Goal: Task Accomplishment & Management: Use online tool/utility

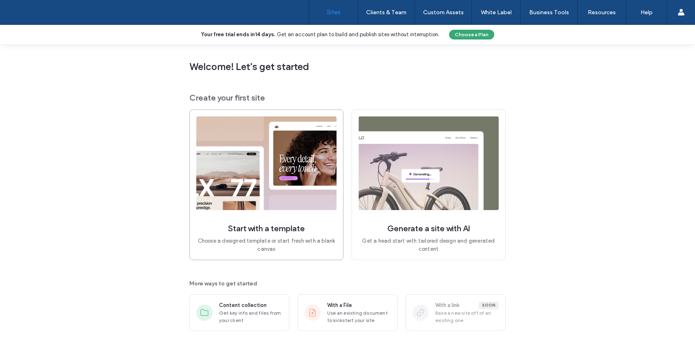
click at [259, 174] on img at bounding box center [266, 163] width 140 height 94
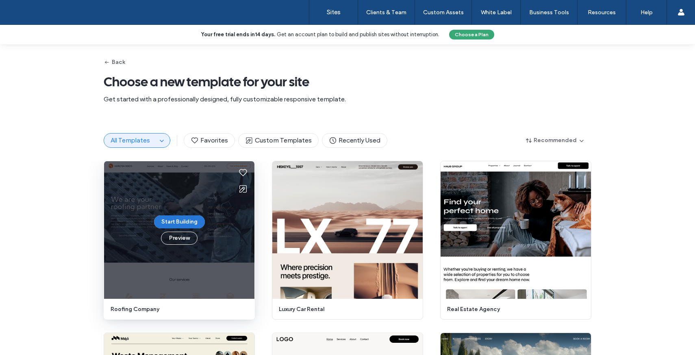
click at [180, 218] on button "Start Building" at bounding box center [179, 221] width 51 height 13
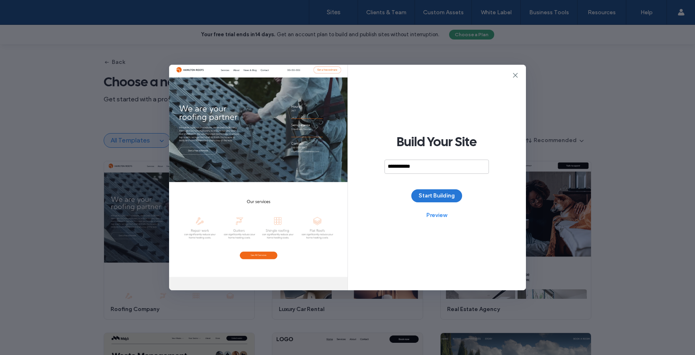
type input "**********"
click at [451, 196] on button "Start Building" at bounding box center [437, 195] width 51 height 13
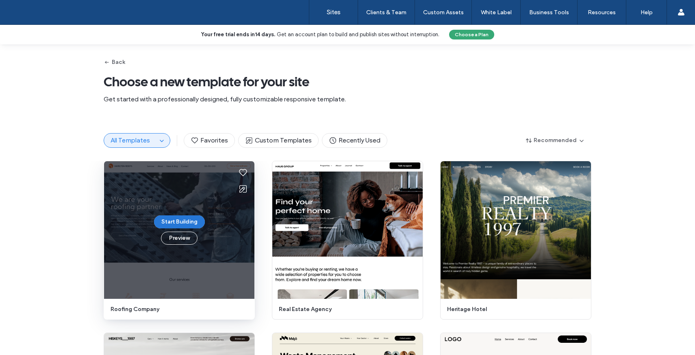
click at [168, 224] on button "Start Building" at bounding box center [179, 221] width 51 height 13
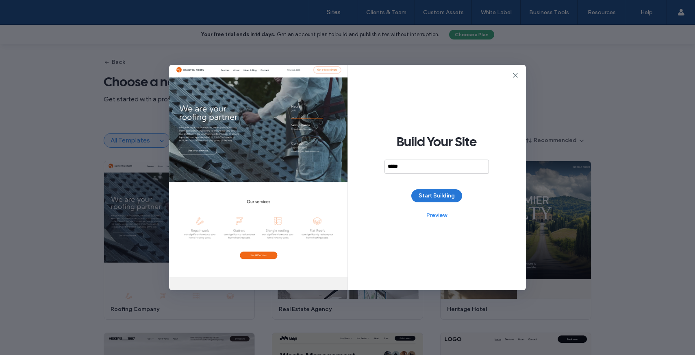
type input "*****"
click at [439, 193] on button "Start Building" at bounding box center [437, 195] width 51 height 13
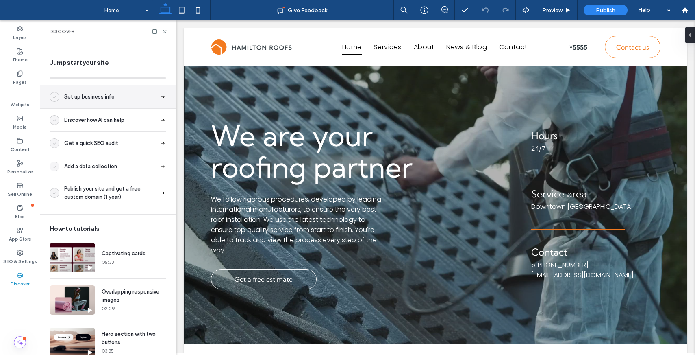
click at [117, 100] on div "Set up business info" at bounding box center [108, 96] width 136 height 23
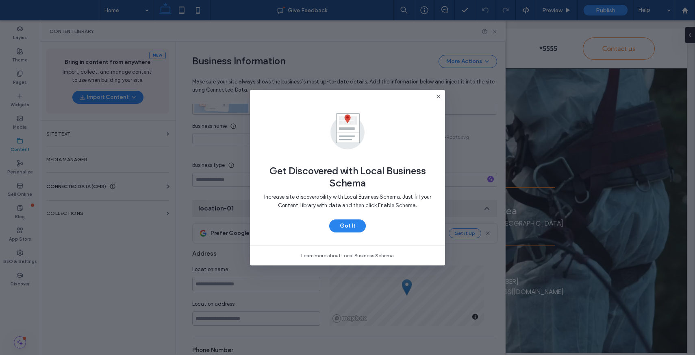
scroll to position [93, 0]
click at [438, 96] on use at bounding box center [439, 96] width 4 height 4
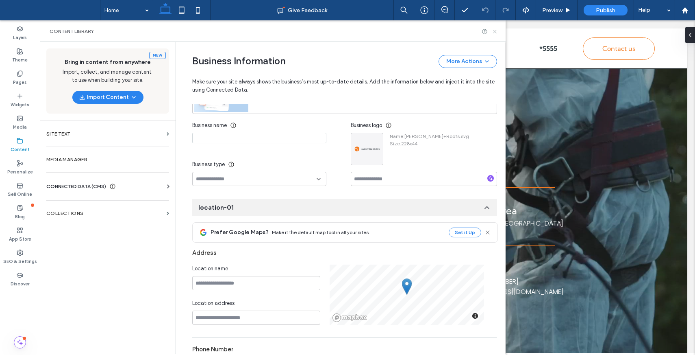
click at [494, 33] on icon at bounding box center [495, 31] width 6 height 6
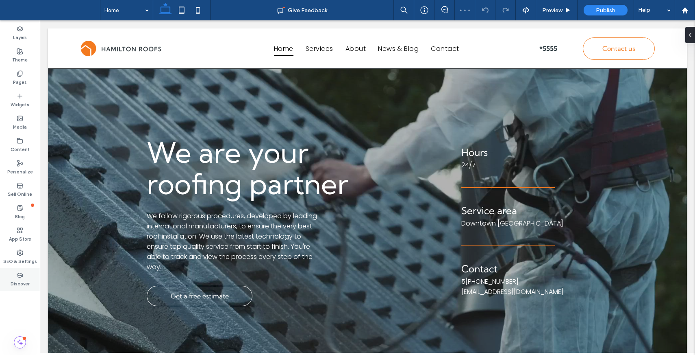
click at [22, 278] on label "Discover" at bounding box center [20, 282] width 19 height 9
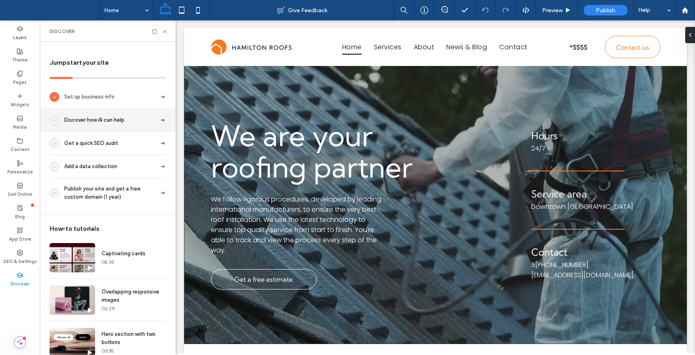
click at [100, 118] on span "Discover how AI can help" at bounding box center [94, 120] width 60 height 8
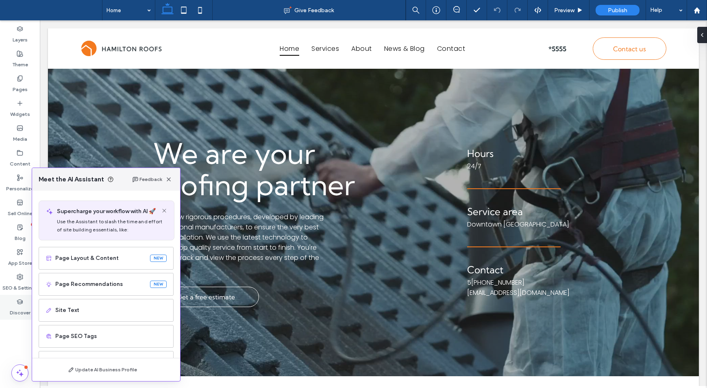
click at [20, 303] on icon at bounding box center [20, 301] width 7 height 7
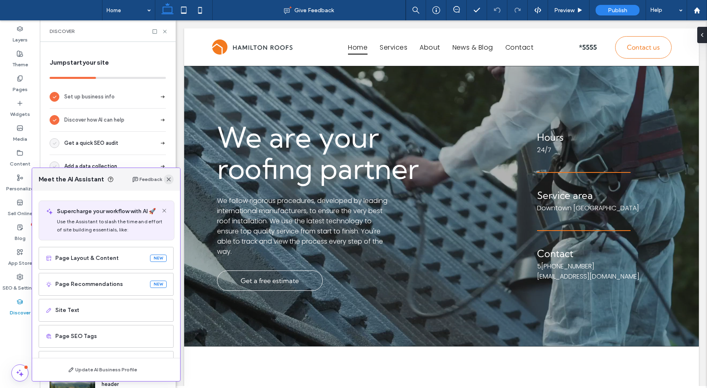
click at [168, 183] on span "button" at bounding box center [169, 179] width 10 height 10
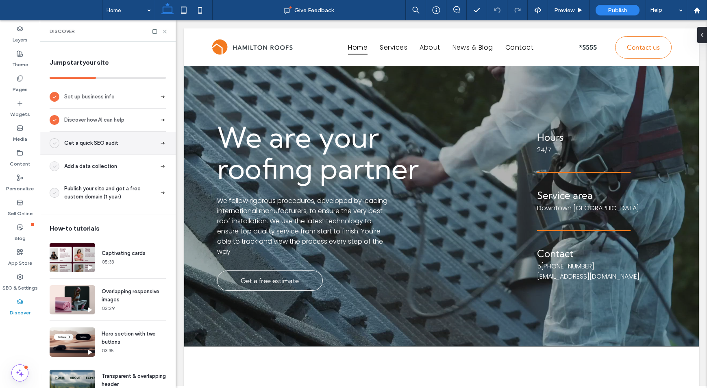
click at [108, 150] on div "Get a quick SEO audit" at bounding box center [108, 143] width 136 height 23
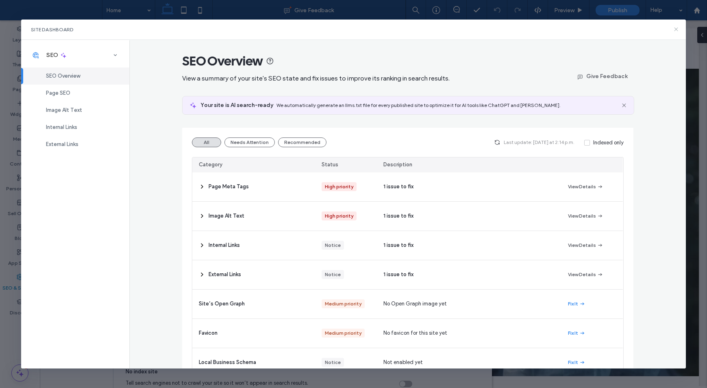
click at [675, 30] on use at bounding box center [676, 30] width 4 height 4
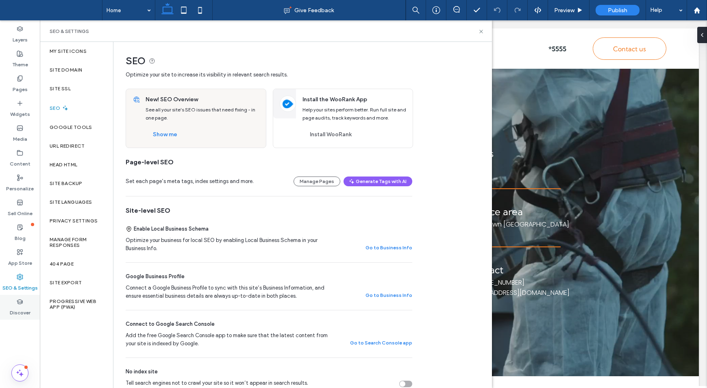
click at [22, 307] on label "Discover" at bounding box center [20, 310] width 21 height 11
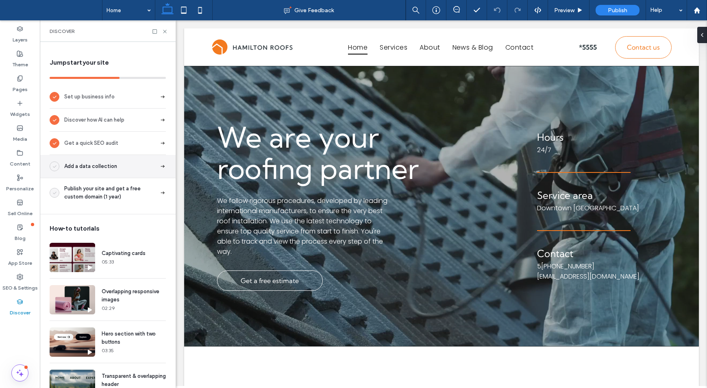
click at [111, 168] on span "Add a data collection" at bounding box center [90, 166] width 53 height 8
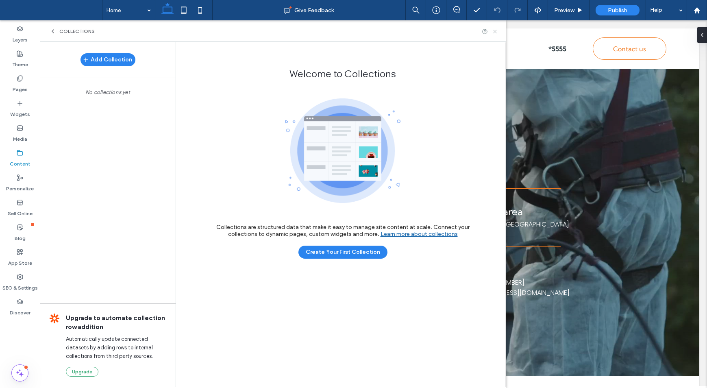
click at [494, 33] on icon at bounding box center [495, 31] width 6 height 6
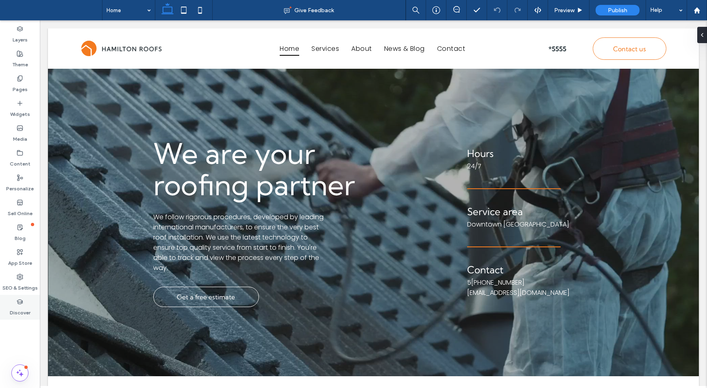
click at [18, 307] on label "Discover" at bounding box center [20, 310] width 21 height 11
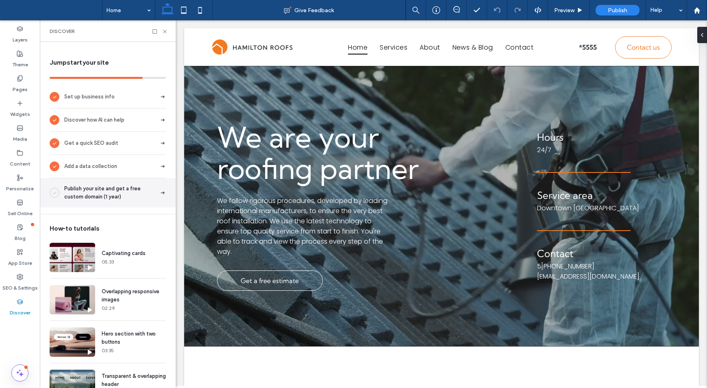
click at [110, 194] on span "Publish your site and get a free custom domain (1 year)" at bounding box center [110, 193] width 92 height 16
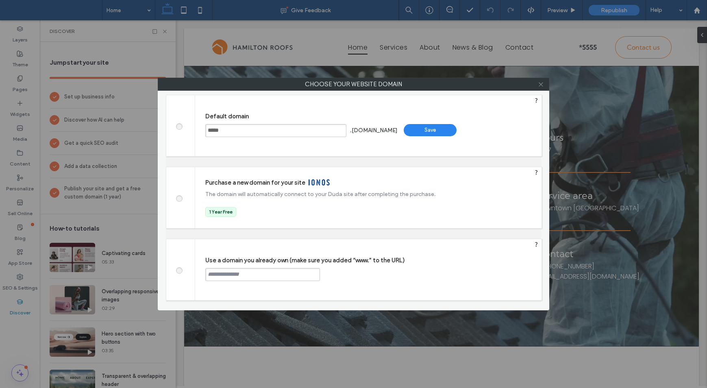
click at [540, 86] on icon at bounding box center [541, 84] width 6 height 6
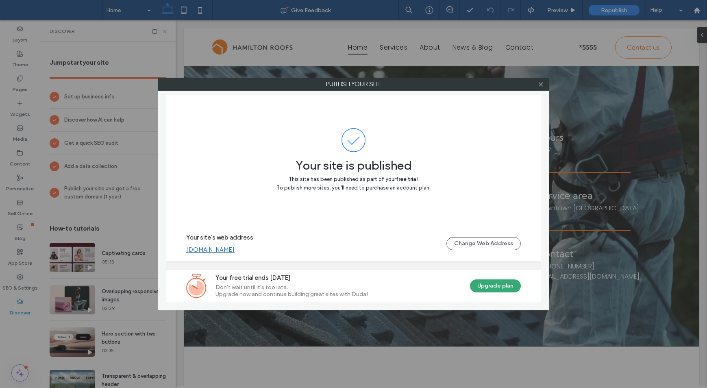
click at [540, 86] on icon at bounding box center [541, 84] width 6 height 6
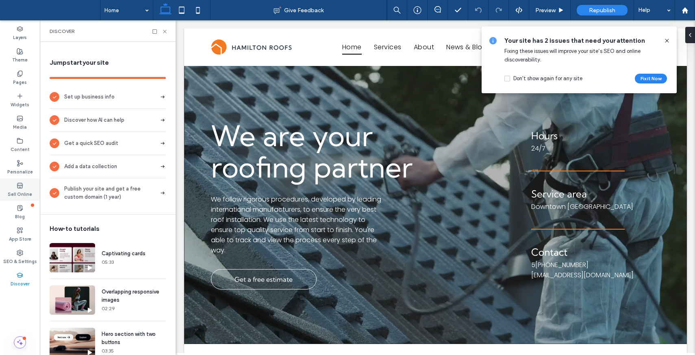
click at [25, 187] on div "Sell Online" at bounding box center [20, 190] width 40 height 22
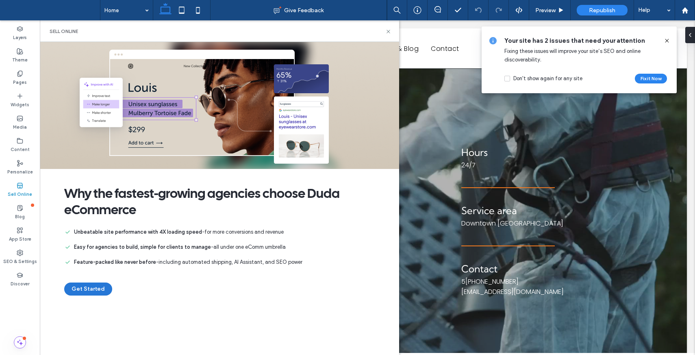
click at [88, 293] on button "Get Started" at bounding box center [88, 288] width 48 height 13
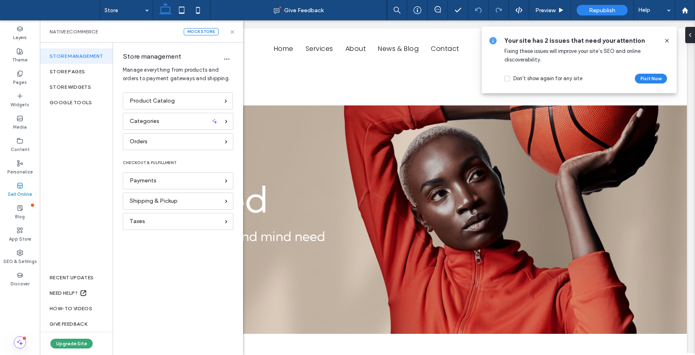
click at [667, 39] on icon at bounding box center [667, 40] width 7 height 7
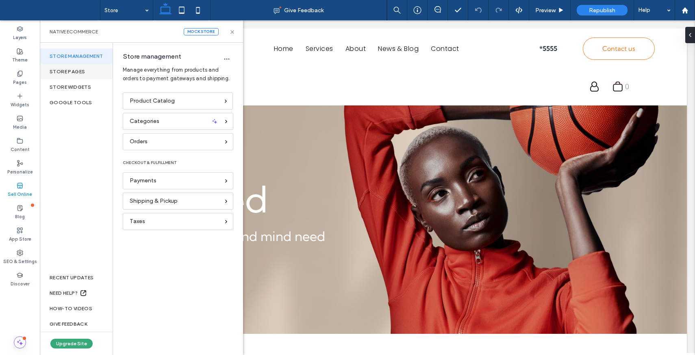
click at [80, 72] on div "Store pages" at bounding box center [76, 71] width 73 height 15
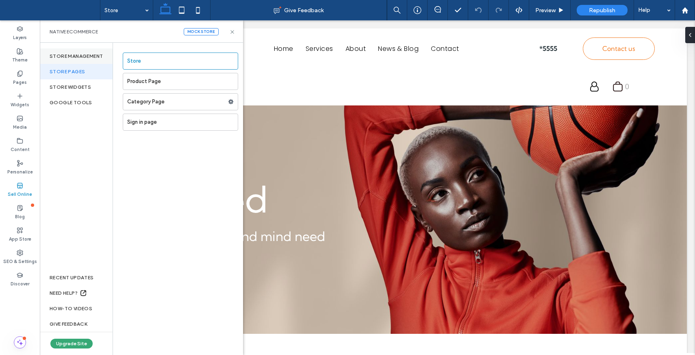
click at [79, 56] on div "Store management" at bounding box center [76, 55] width 73 height 15
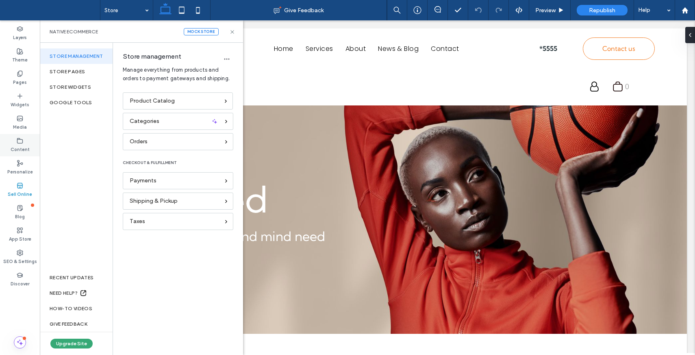
click at [24, 144] on label "Content" at bounding box center [20, 148] width 19 height 9
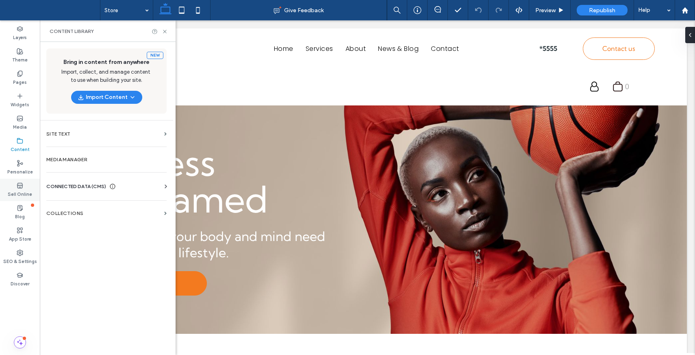
click at [25, 195] on label "Sell Online" at bounding box center [20, 193] width 24 height 9
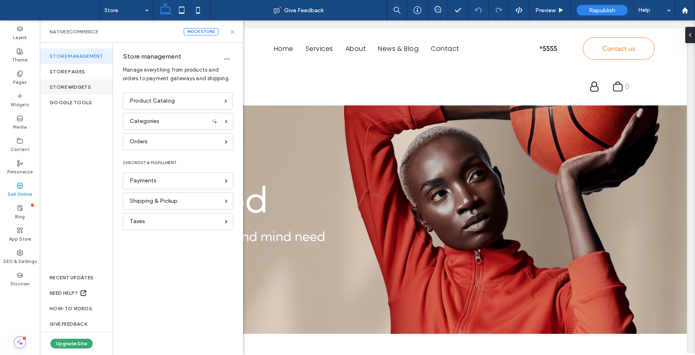
click at [83, 85] on div "store widgets" at bounding box center [76, 86] width 73 height 15
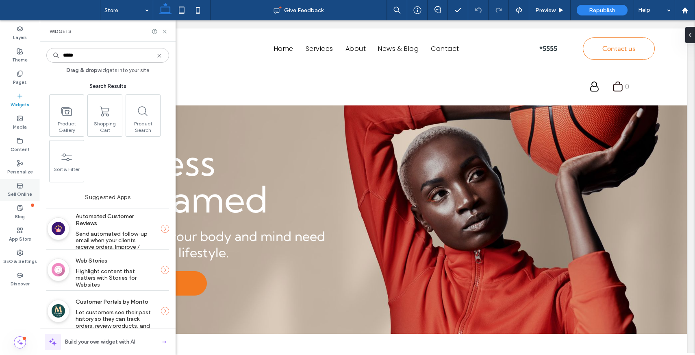
click at [18, 186] on icon at bounding box center [20, 185] width 7 height 7
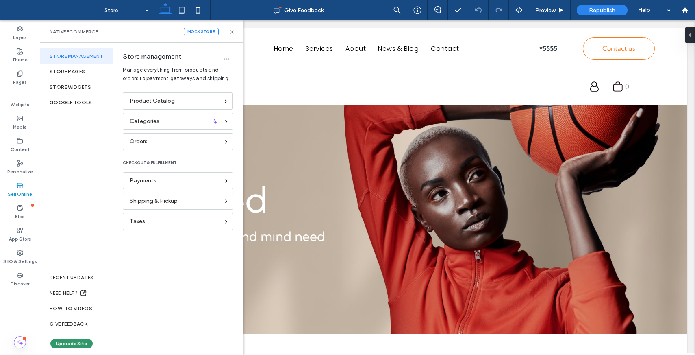
click at [68, 341] on button "Upgrade Site" at bounding box center [71, 343] width 42 height 10
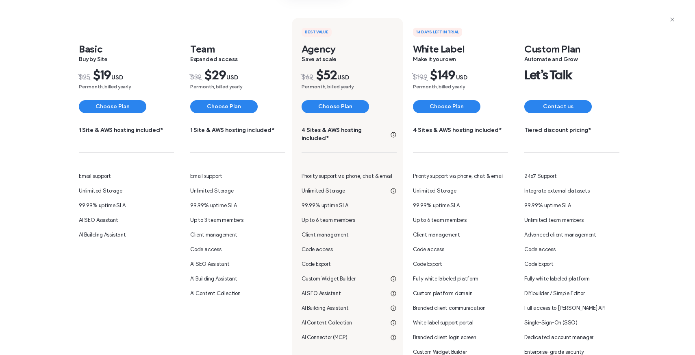
scroll to position [105, 0]
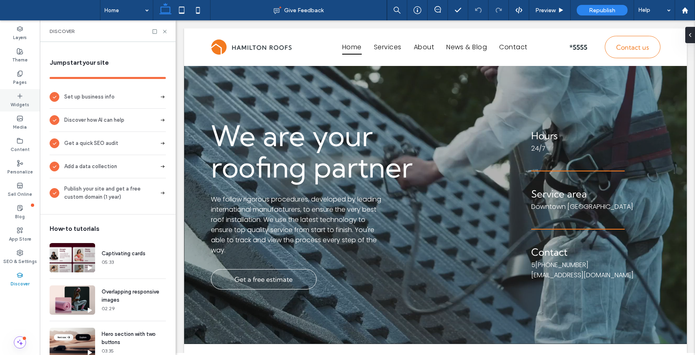
click at [20, 97] on icon at bounding box center [20, 96] width 7 height 7
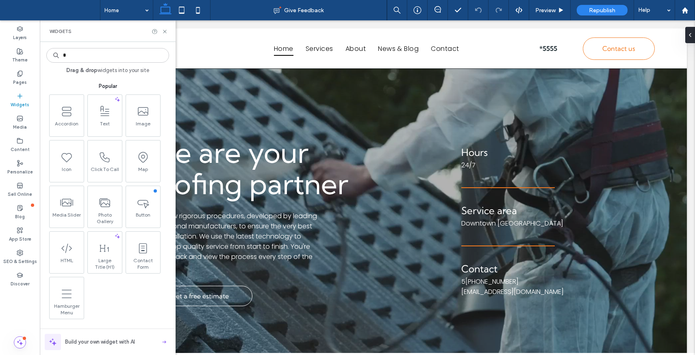
type input "*"
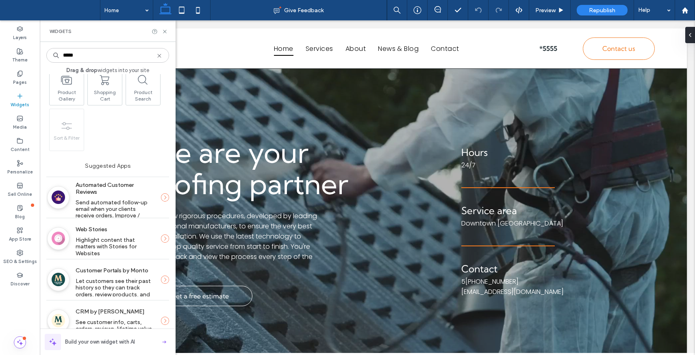
scroll to position [33, 0]
type input "*****"
click at [23, 192] on label "Sell Online" at bounding box center [20, 193] width 24 height 9
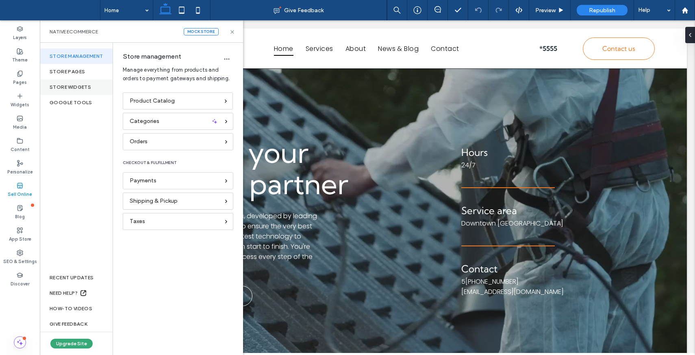
click at [77, 90] on div "store widgets" at bounding box center [76, 86] width 73 height 15
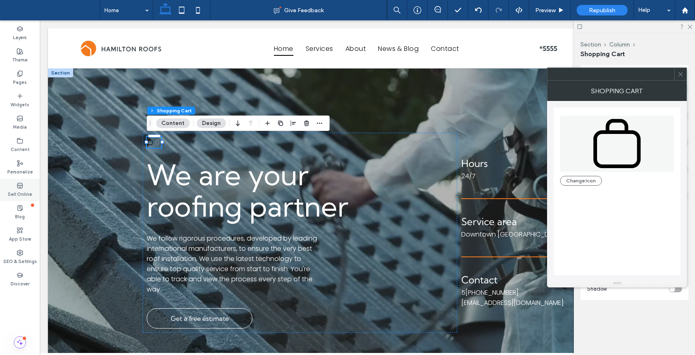
click at [16, 192] on label "Sell Online" at bounding box center [20, 193] width 24 height 9
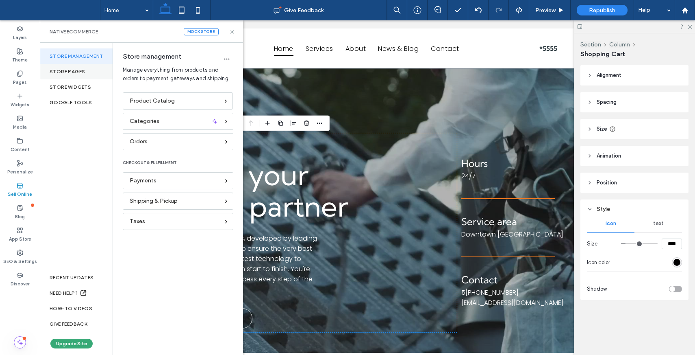
click at [78, 72] on div "Store pages" at bounding box center [76, 71] width 73 height 15
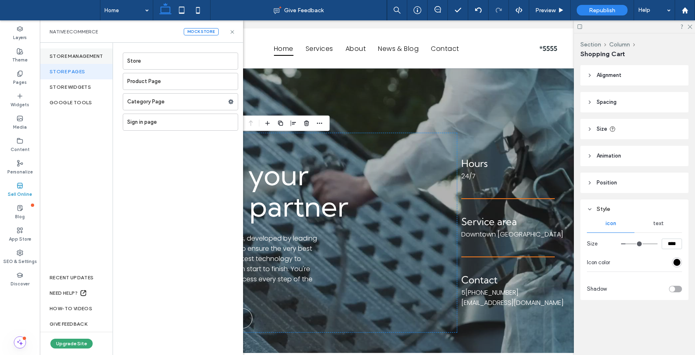
click at [76, 55] on div "Store management" at bounding box center [76, 55] width 73 height 15
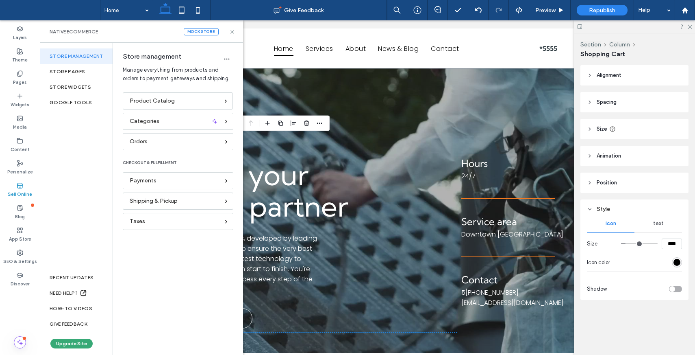
click at [197, 37] on div "Native eCommerce Mock Store" at bounding box center [141, 31] width 203 height 22
click at [207, 34] on div "Mock Store" at bounding box center [201, 31] width 35 height 7
click at [183, 99] on div "Product Catalog" at bounding box center [174, 100] width 89 height 9
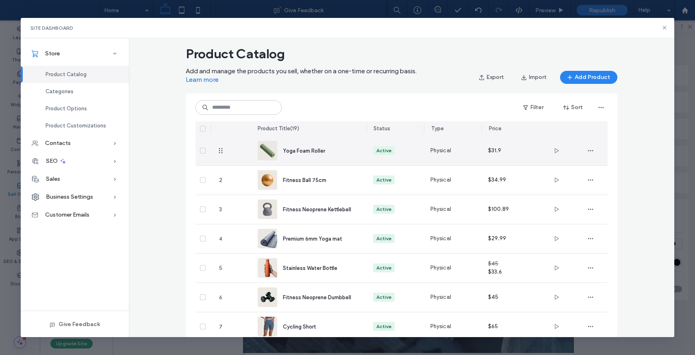
scroll to position [0, 0]
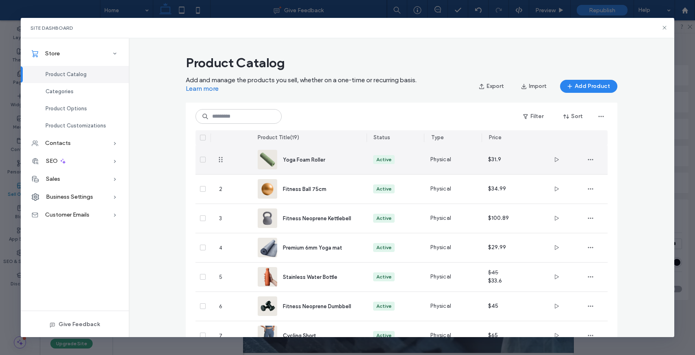
click at [202, 157] on span at bounding box center [203, 160] width 6 height 6
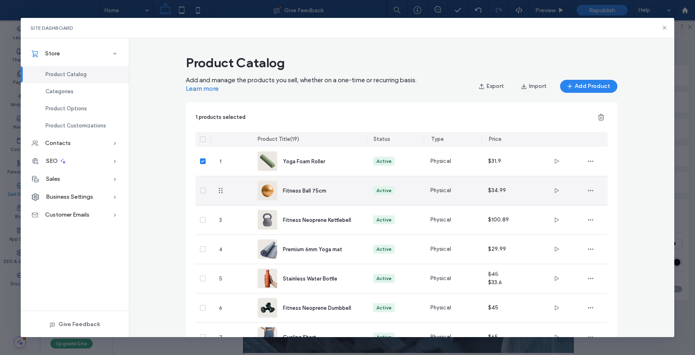
click at [201, 198] on div at bounding box center [203, 190] width 15 height 29
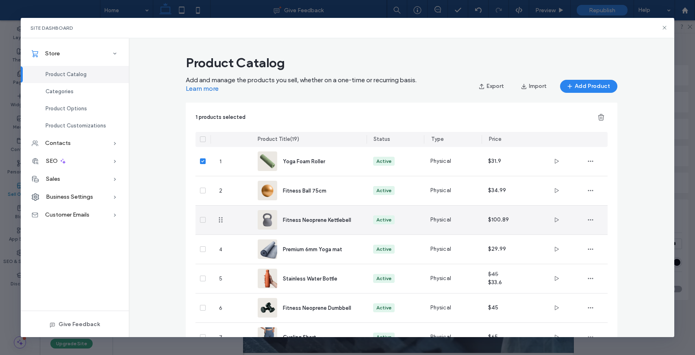
click at [200, 229] on div at bounding box center [203, 219] width 15 height 29
click at [204, 213] on div at bounding box center [203, 219] width 15 height 29
click at [203, 217] on span at bounding box center [203, 220] width 6 height 6
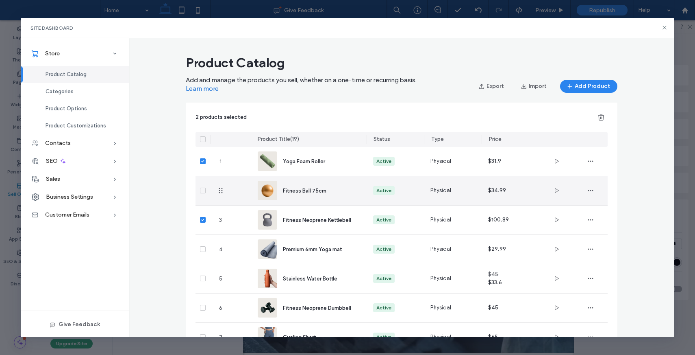
click at [203, 190] on icon at bounding box center [202, 190] width 3 height 2
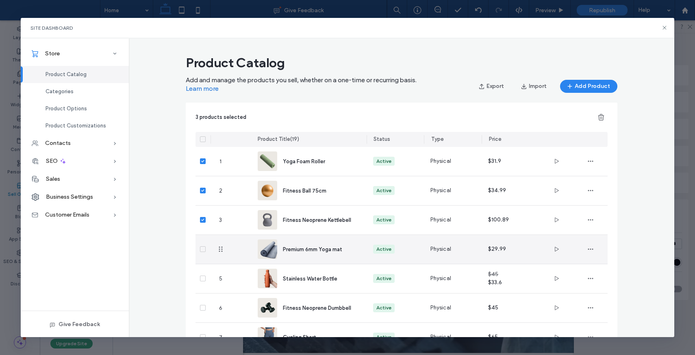
click at [203, 252] on div at bounding box center [203, 249] width 15 height 29
click at [204, 251] on span at bounding box center [203, 249] width 6 height 6
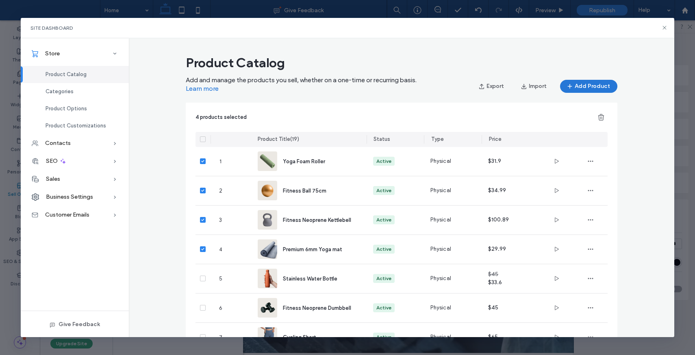
click at [593, 85] on button "Add Product" at bounding box center [588, 86] width 57 height 13
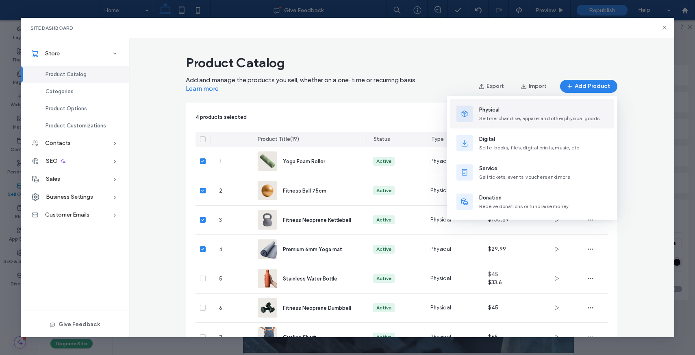
click at [511, 119] on span "Sell merchandise, apparel and other physical goods" at bounding box center [539, 118] width 120 height 6
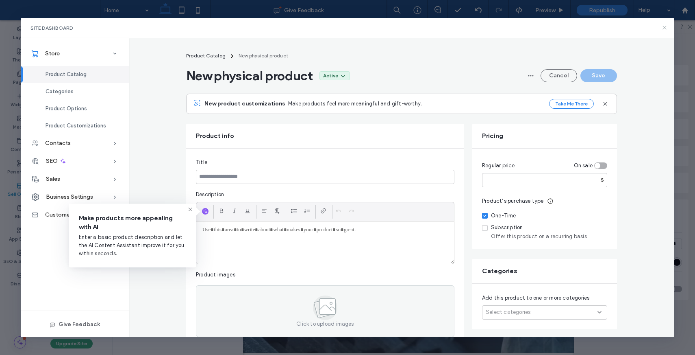
click at [664, 28] on use at bounding box center [665, 28] width 4 height 4
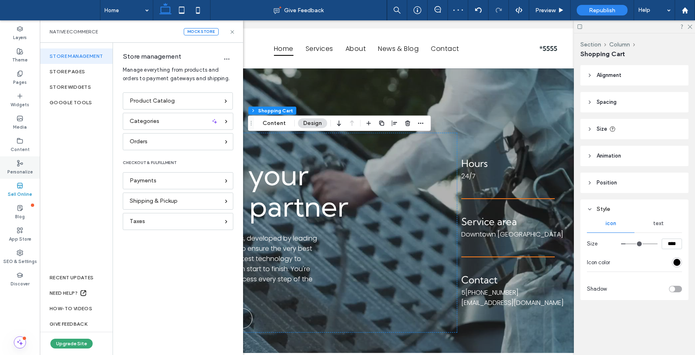
click at [14, 165] on div "Personalize" at bounding box center [20, 167] width 40 height 22
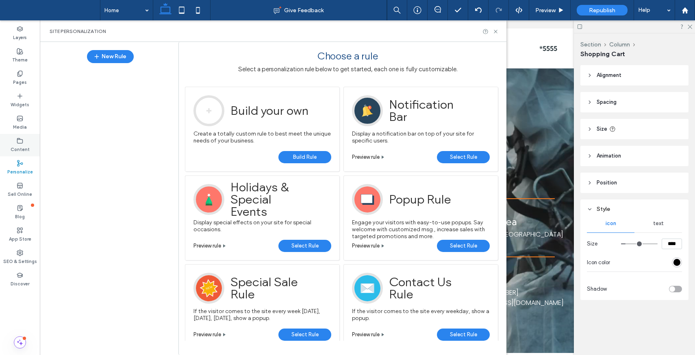
click at [24, 139] on div "Content" at bounding box center [20, 145] width 40 height 22
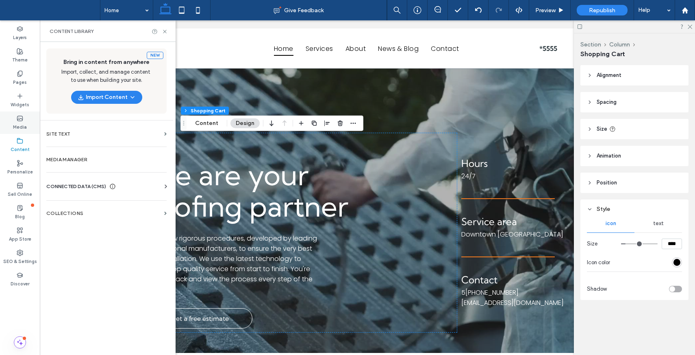
click at [30, 115] on div "Media" at bounding box center [20, 122] width 40 height 22
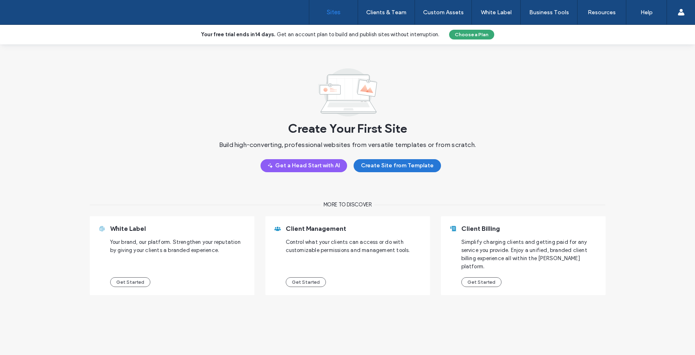
click at [385, 165] on button "Create Site from Template" at bounding box center [397, 165] width 87 height 13
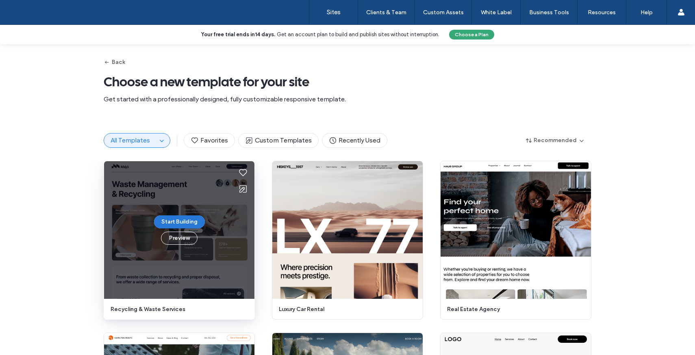
click at [167, 218] on button "Start Building" at bounding box center [179, 221] width 51 height 13
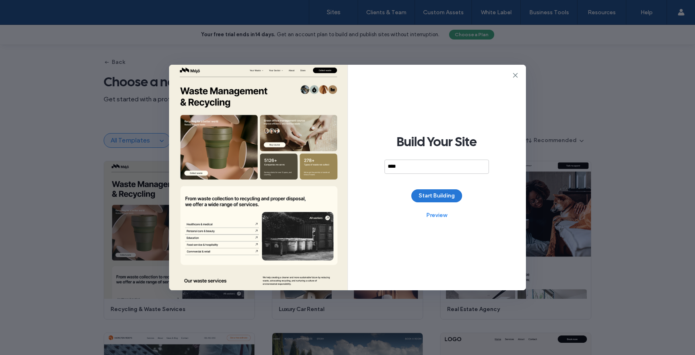
type input "****"
click at [430, 197] on button "Start Building" at bounding box center [437, 195] width 51 height 13
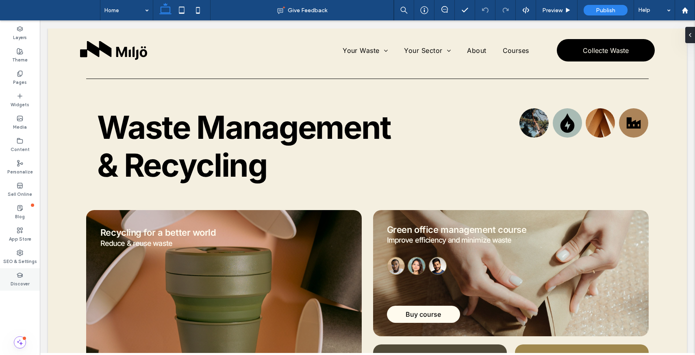
click at [19, 278] on label "Discover" at bounding box center [20, 282] width 19 height 9
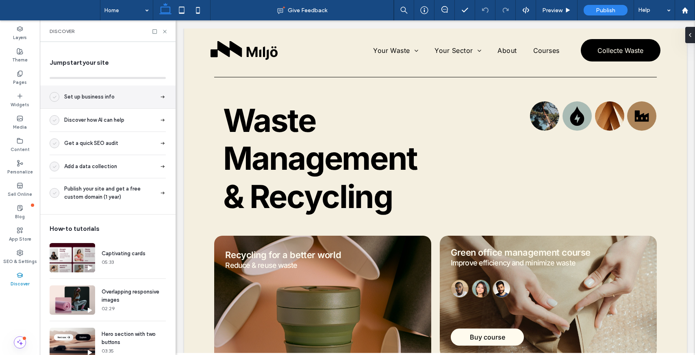
click at [65, 94] on span "Set up business info" at bounding box center [89, 97] width 50 height 8
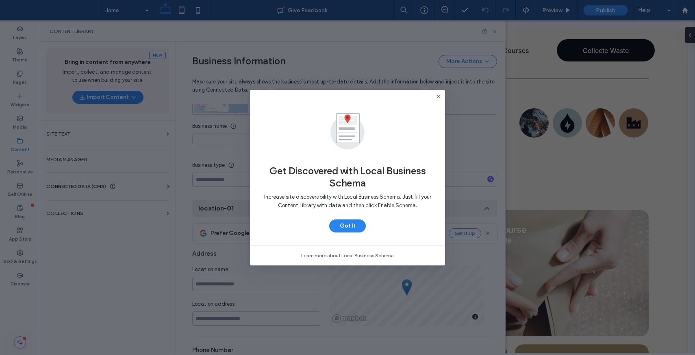
scroll to position [93, 0]
click at [436, 95] on icon at bounding box center [438, 96] width 7 height 7
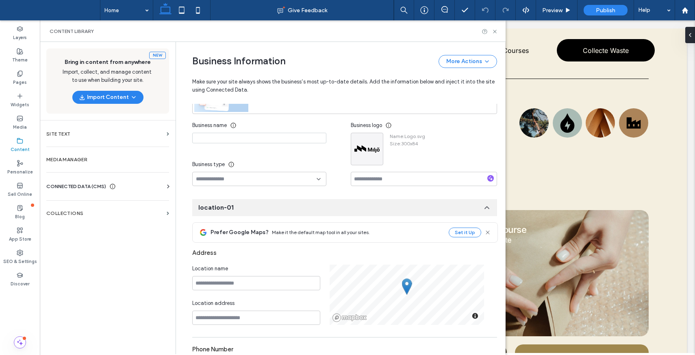
click at [497, 34] on div "Content Library" at bounding box center [273, 31] width 466 height 22
click at [496, 33] on icon at bounding box center [495, 31] width 6 height 6
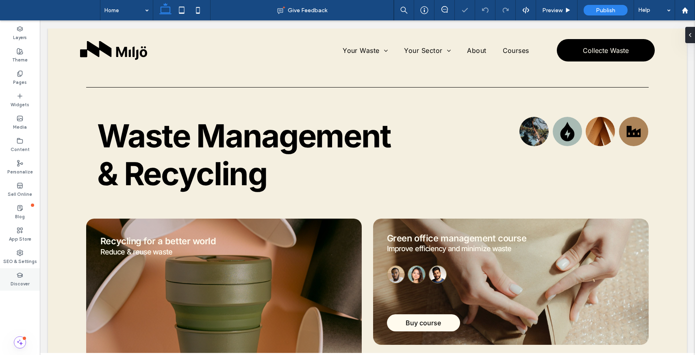
scroll to position [0, 0]
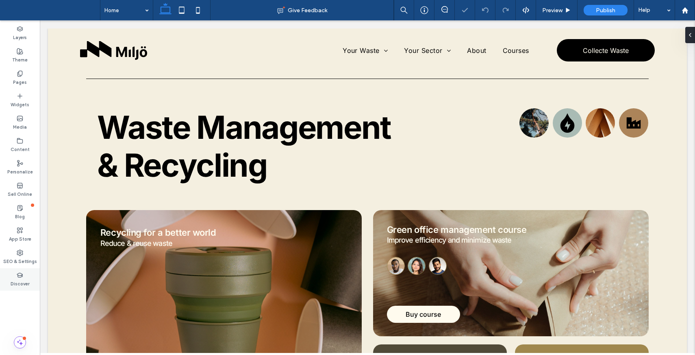
click at [16, 284] on label "Discover" at bounding box center [20, 282] width 19 height 9
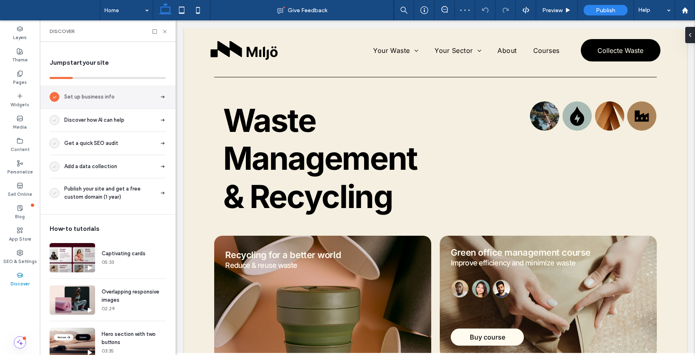
click at [112, 98] on span "Set up business info" at bounding box center [89, 97] width 50 height 8
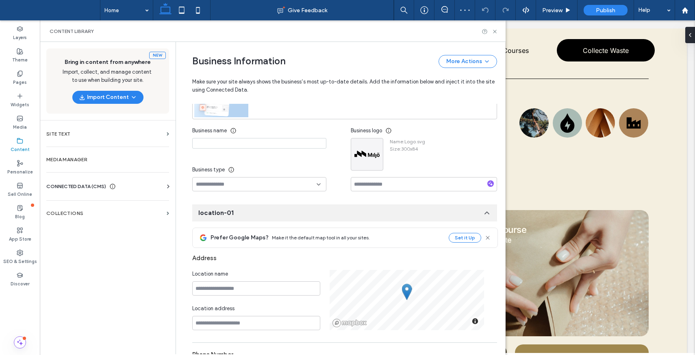
scroll to position [93, 0]
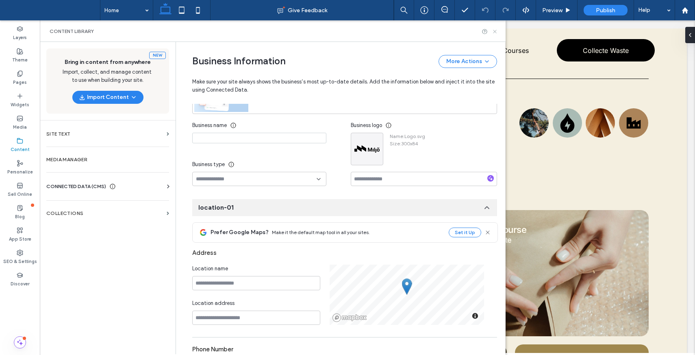
click at [497, 31] on icon at bounding box center [495, 31] width 6 height 6
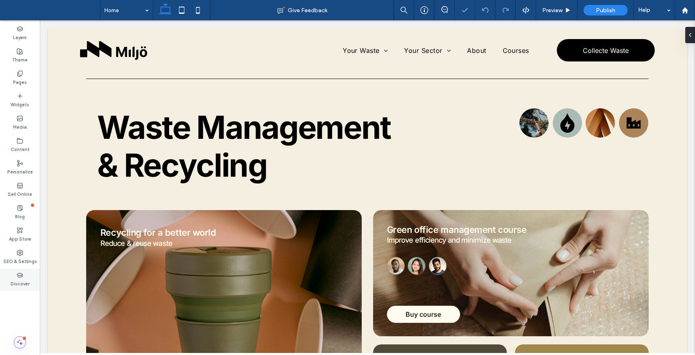
scroll to position [0, 0]
click at [21, 275] on use at bounding box center [19, 274] width 5 height 4
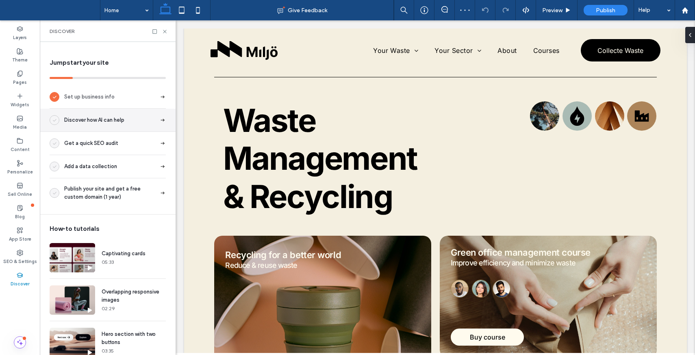
click at [104, 123] on span "Discover how AI can help" at bounding box center [94, 120] width 60 height 8
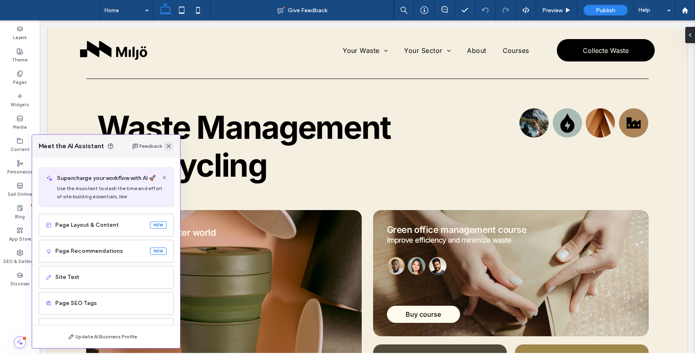
click at [171, 145] on icon "button" at bounding box center [168, 146] width 7 height 7
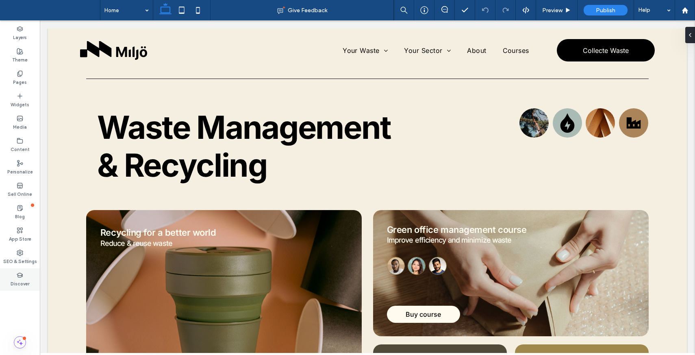
click at [22, 277] on icon at bounding box center [20, 275] width 7 height 7
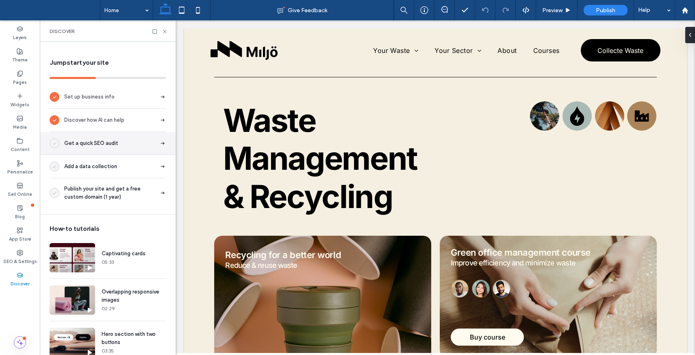
click at [105, 137] on div "Get a quick SEO audit" at bounding box center [108, 143] width 136 height 23
